Goal: Task Accomplishment & Management: Manage account settings

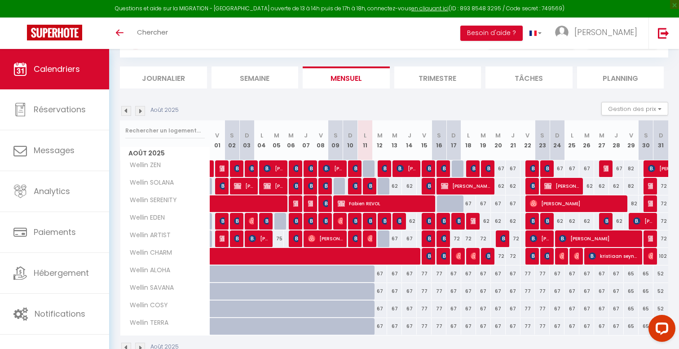
click at [135, 111] on img at bounding box center [140, 111] width 10 height 10
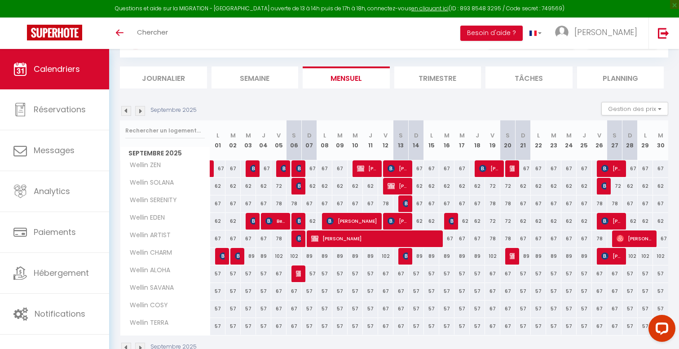
click at [124, 114] on img at bounding box center [126, 111] width 10 height 10
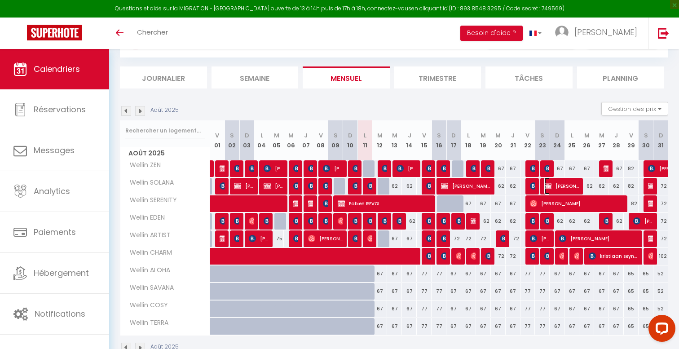
click at [555, 187] on span "[PERSON_NAME]" at bounding box center [561, 185] width 35 height 17
select select "OK"
select select "KO"
select select "0"
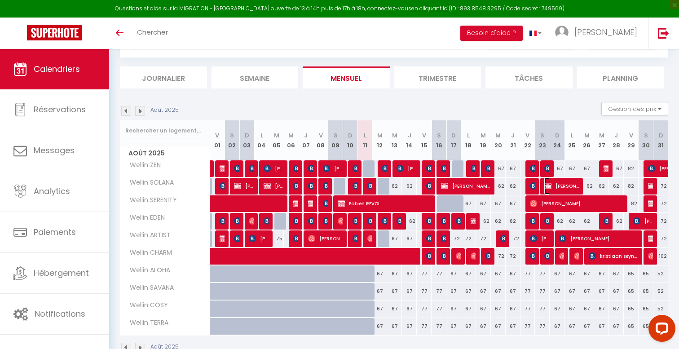
select select "1"
select select
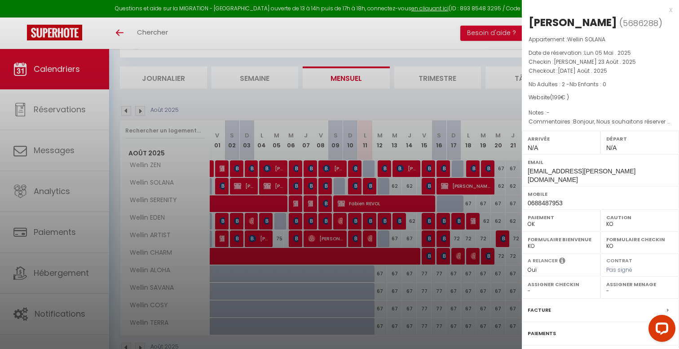
click at [513, 192] on div at bounding box center [339, 174] width 679 height 349
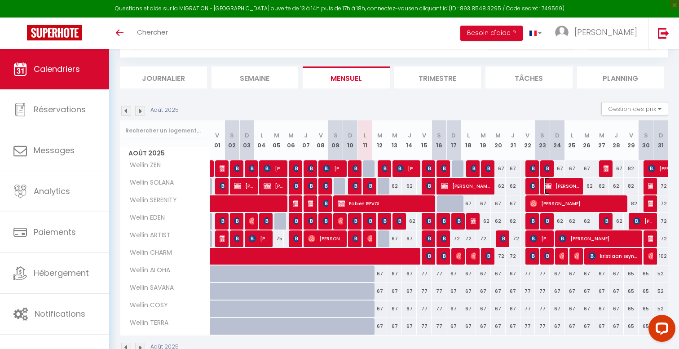
click at [554, 185] on span "[PERSON_NAME]" at bounding box center [561, 185] width 35 height 17
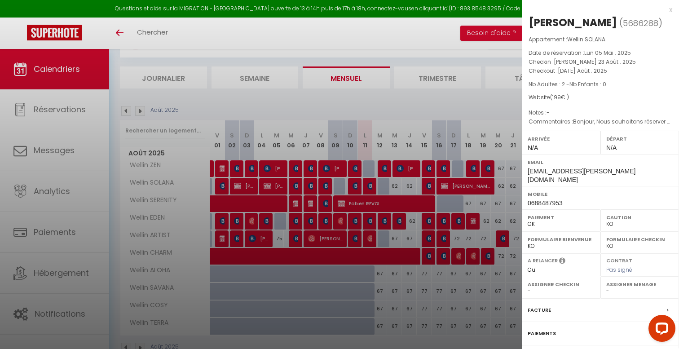
click at [500, 200] on div at bounding box center [339, 174] width 679 height 349
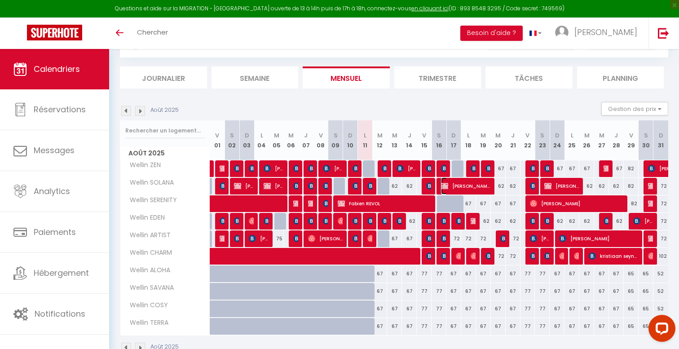
click at [455, 184] on span "[PERSON_NAME]" at bounding box center [465, 185] width 49 height 17
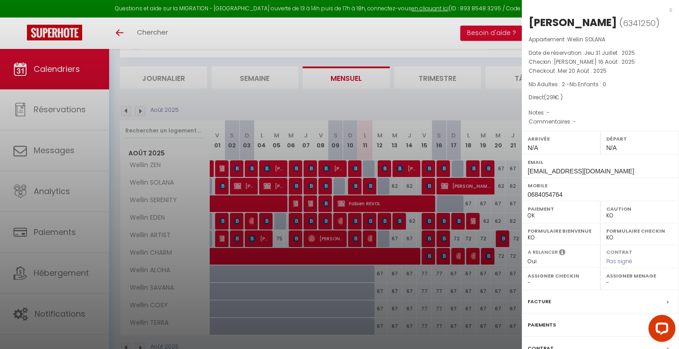
click at [455, 184] on div at bounding box center [339, 174] width 679 height 349
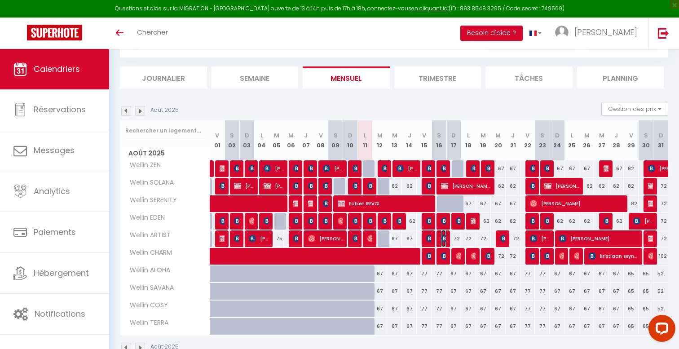
click at [444, 238] on img at bounding box center [444, 238] width 7 height 7
select select "42801"
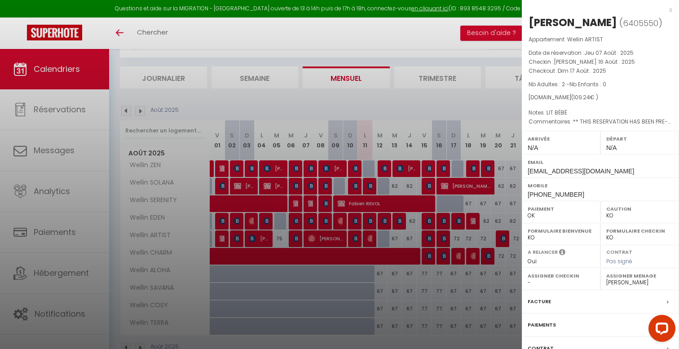
click at [444, 238] on div at bounding box center [339, 174] width 679 height 349
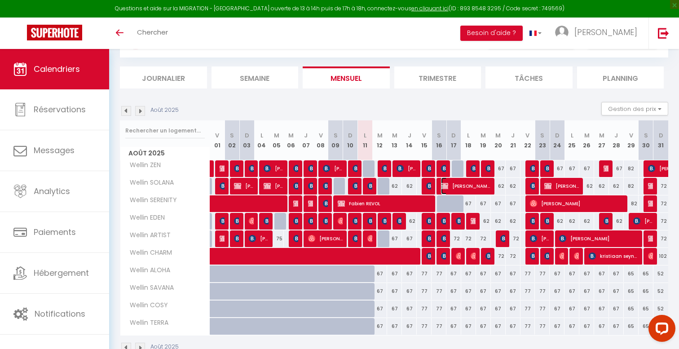
click at [457, 186] on span "[PERSON_NAME]" at bounding box center [465, 185] width 49 height 17
select select
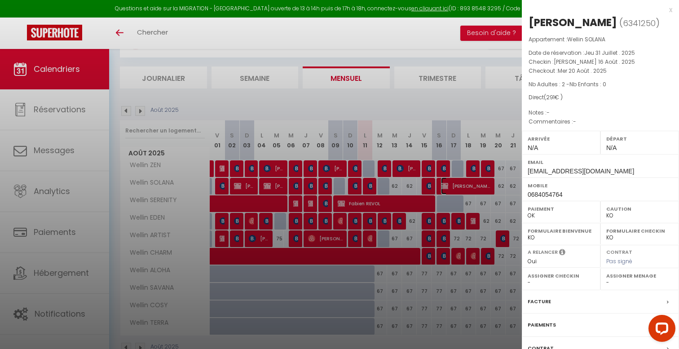
scroll to position [70, 0]
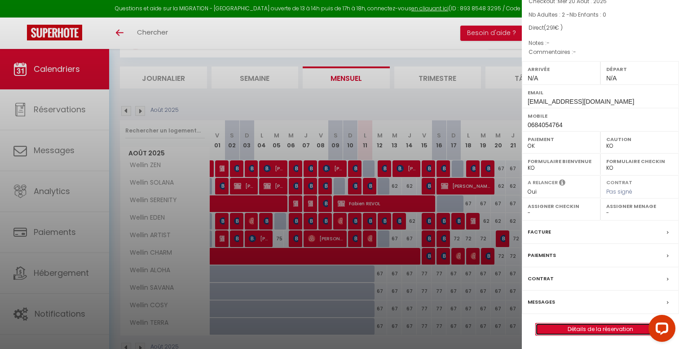
click at [555, 326] on link "Détails de la réservation" at bounding box center [599, 329] width 129 height 12
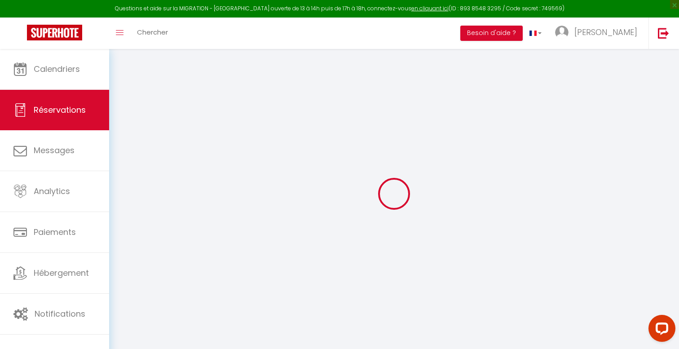
type input "Régine"
type input "Badin"
type input "[EMAIL_ADDRESS][DOMAIN_NAME]"
type input "0684054764"
select select "FR"
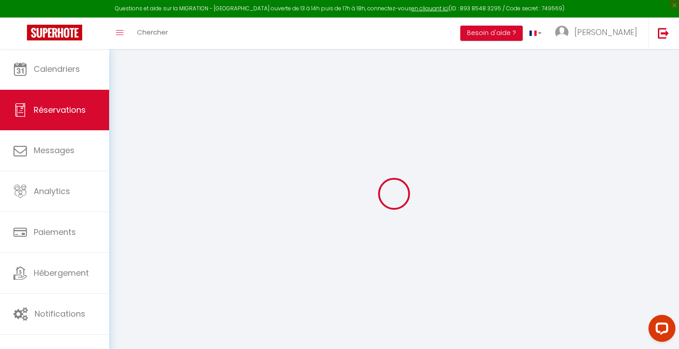
select select "54275"
select select "1"
type input "[PERSON_NAME] 16 Août 2025"
select select
type input "Mer 20 Août 2025"
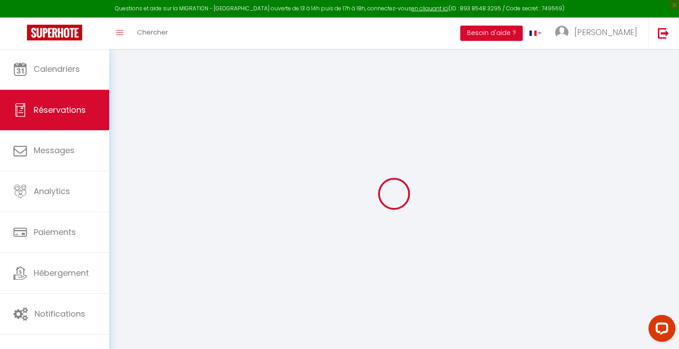
select select
type input "2"
select select "12"
select select
type input "258"
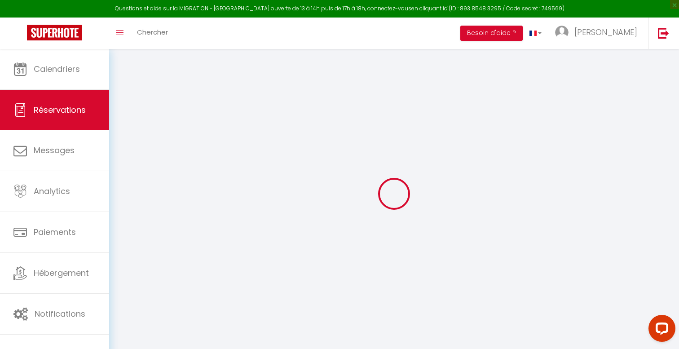
checkbox input "false"
type input "0"
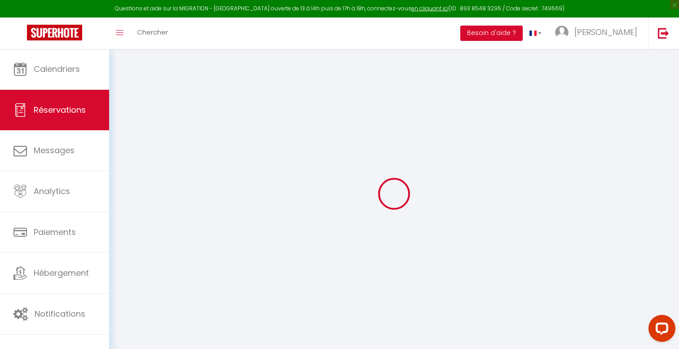
select select
select select "14"
checkbox input "false"
select select
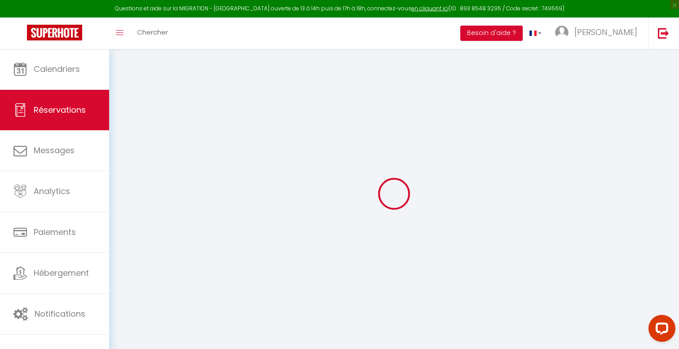
select select
checkbox input "false"
select select
checkbox input "false"
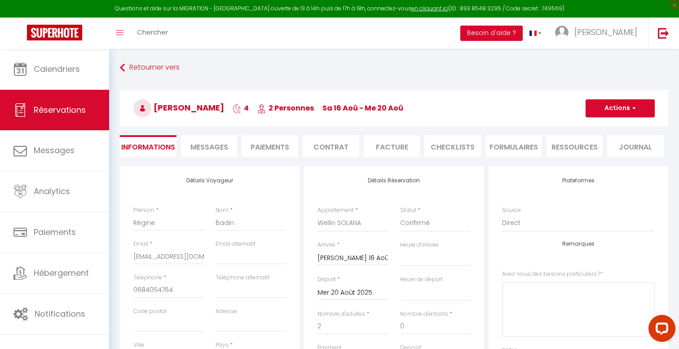
type input "25"
type input "8"
select select
checkbox input "false"
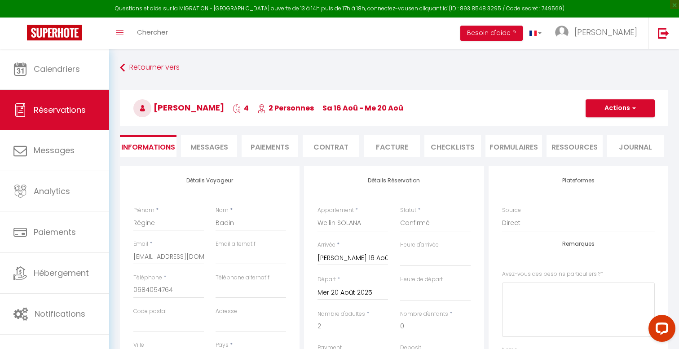
select select
click at [601, 109] on button "Actions" at bounding box center [619, 108] width 69 height 18
click at [600, 151] on link "Supprimer" at bounding box center [610, 151] width 71 height 12
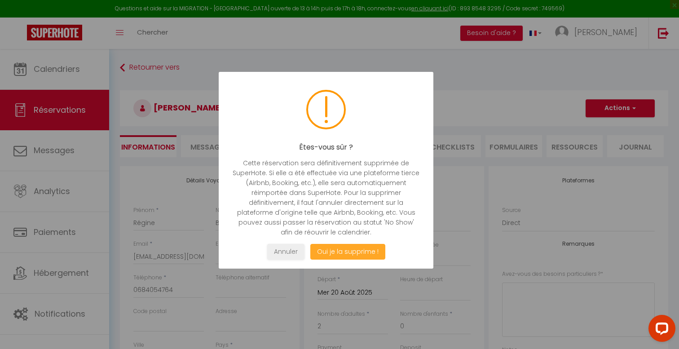
click at [347, 254] on button "Oui je la supprime !" at bounding box center [347, 252] width 75 height 16
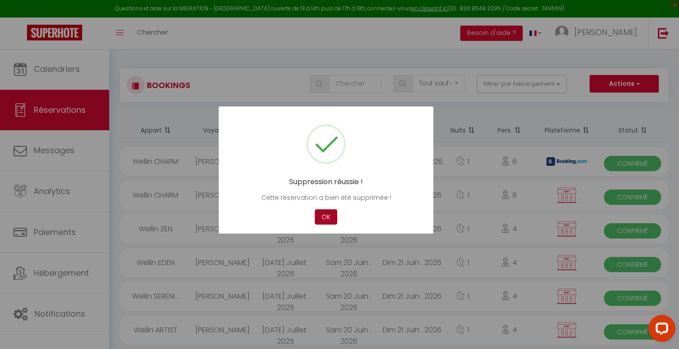
click at [320, 217] on button "OK" at bounding box center [326, 217] width 22 height 16
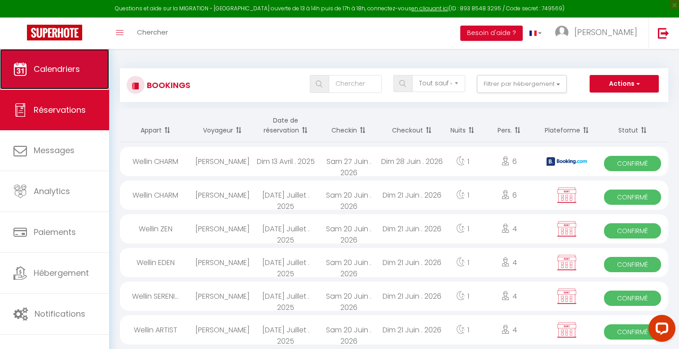
click at [71, 69] on span "Calendriers" at bounding box center [57, 68] width 46 height 11
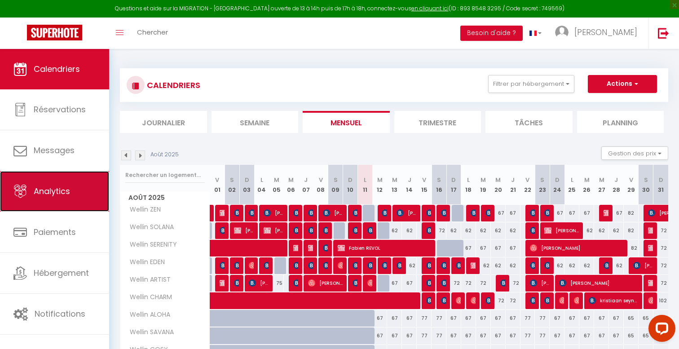
click at [47, 196] on span "Analytics" at bounding box center [52, 190] width 36 height 11
select select "2025"
select select "8"
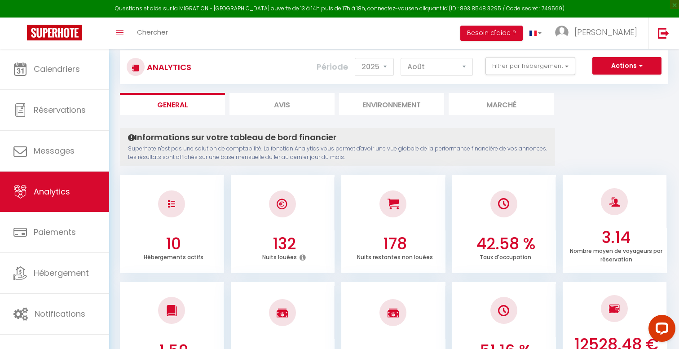
scroll to position [20, 0]
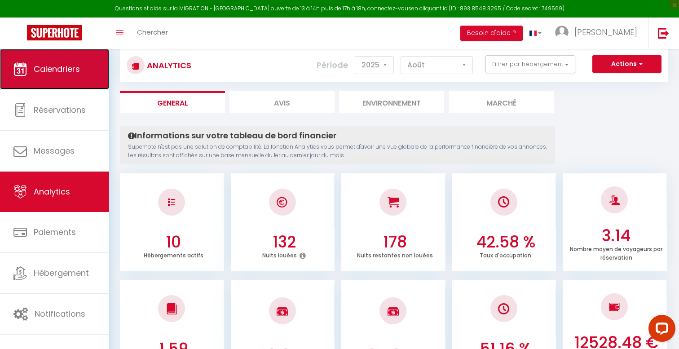
click at [77, 59] on link "Calendriers" at bounding box center [54, 69] width 109 height 40
